Goal: Use online tool/utility

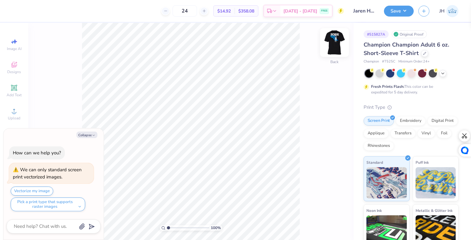
click at [333, 43] on img at bounding box center [334, 42] width 25 height 25
click at [334, 43] on img at bounding box center [334, 42] width 25 height 25
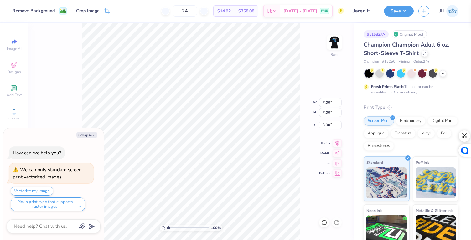
type textarea "x"
type input "2.06"
type textarea "x"
type input "5.18"
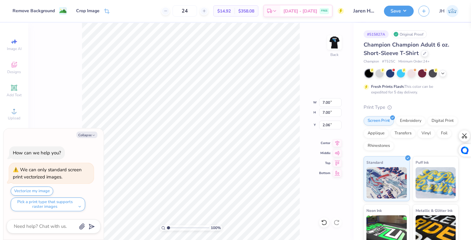
type input "3.88"
type textarea "x"
type input "3.00"
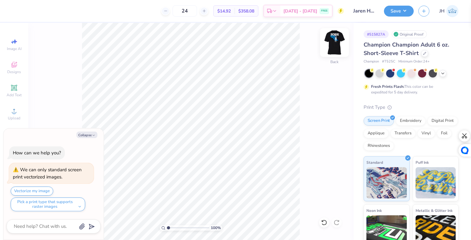
click at [335, 34] on img at bounding box center [334, 42] width 25 height 25
click at [335, 36] on img at bounding box center [334, 42] width 25 height 25
click at [87, 134] on button "Collapse" at bounding box center [86, 135] width 21 height 7
type textarea "x"
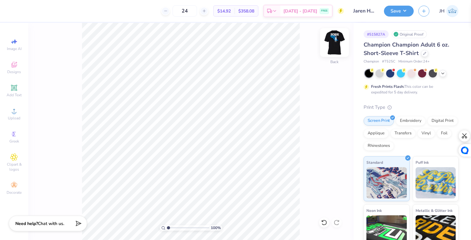
click at [332, 46] on img at bounding box center [334, 42] width 25 height 25
